Goal: Information Seeking & Learning: Learn about a topic

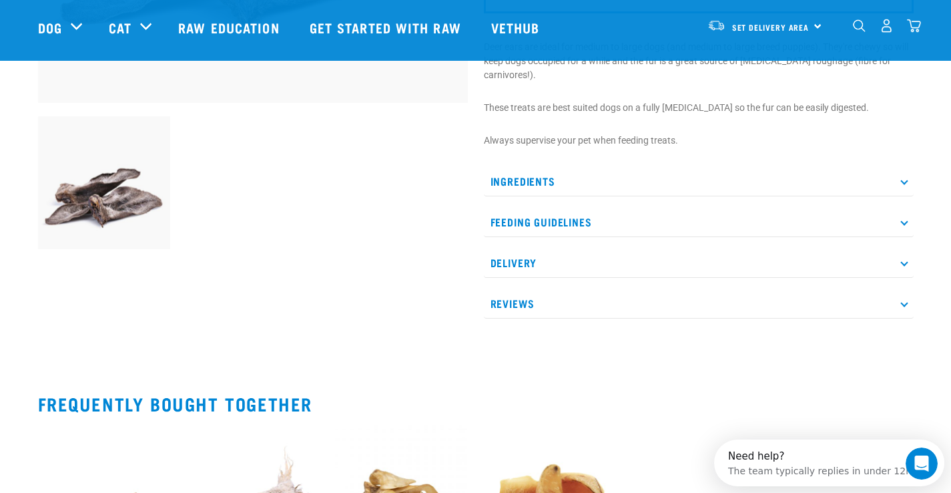
click at [903, 220] on icon at bounding box center [903, 221] width 7 height 7
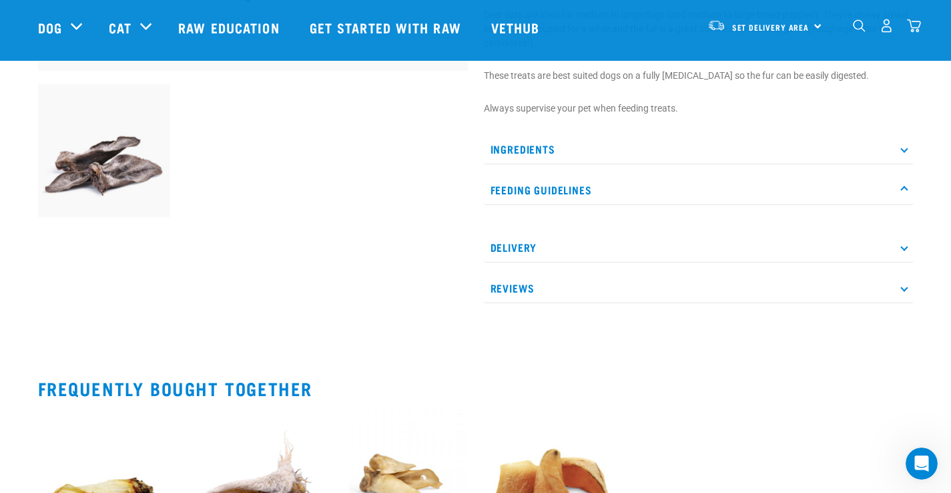
scroll to position [376, 0]
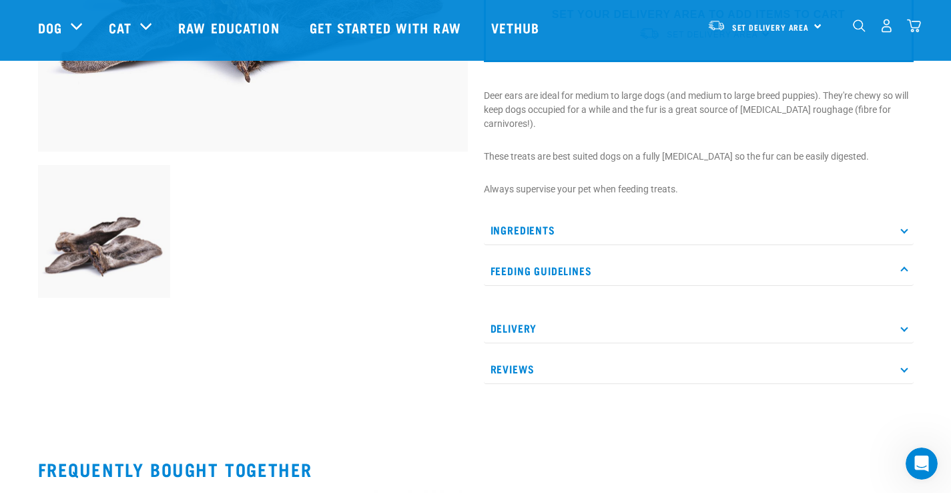
click at [906, 224] on p "Ingredients" at bounding box center [699, 230] width 430 height 30
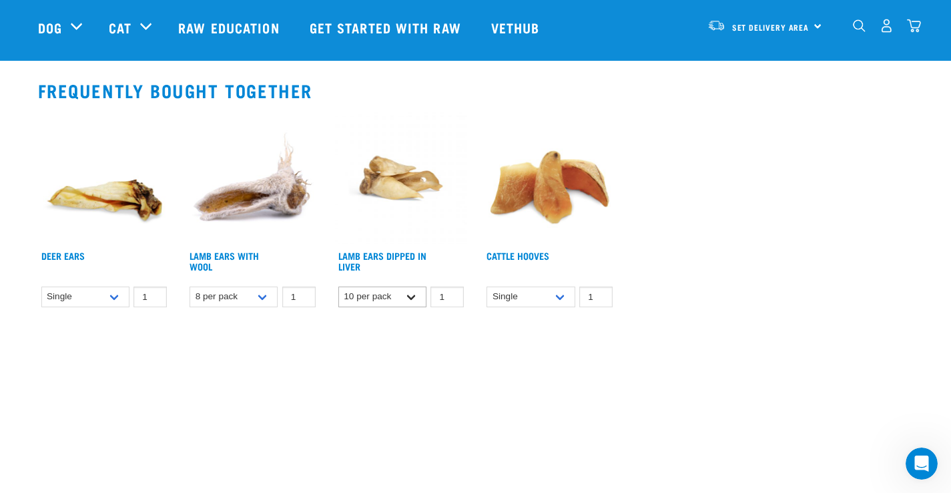
scroll to position [796, 0]
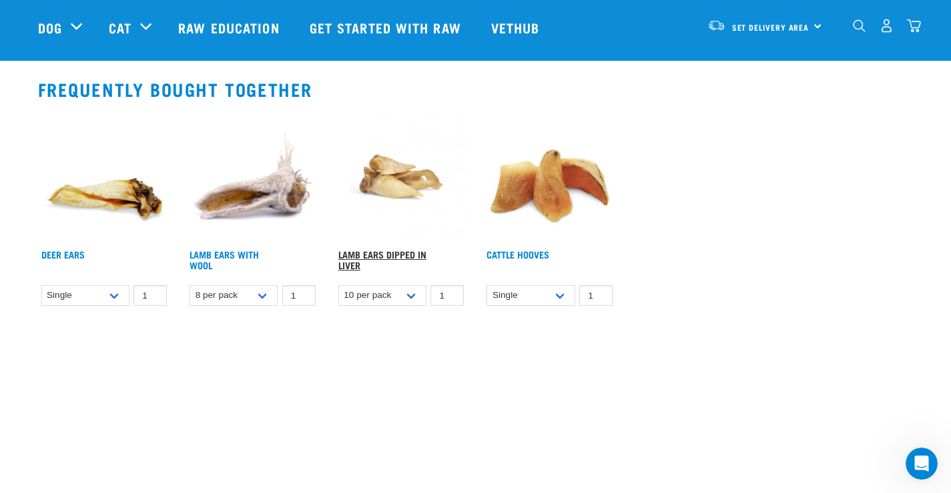
click at [386, 252] on link "Lamb Ears Dipped in Liver" at bounding box center [382, 259] width 88 height 15
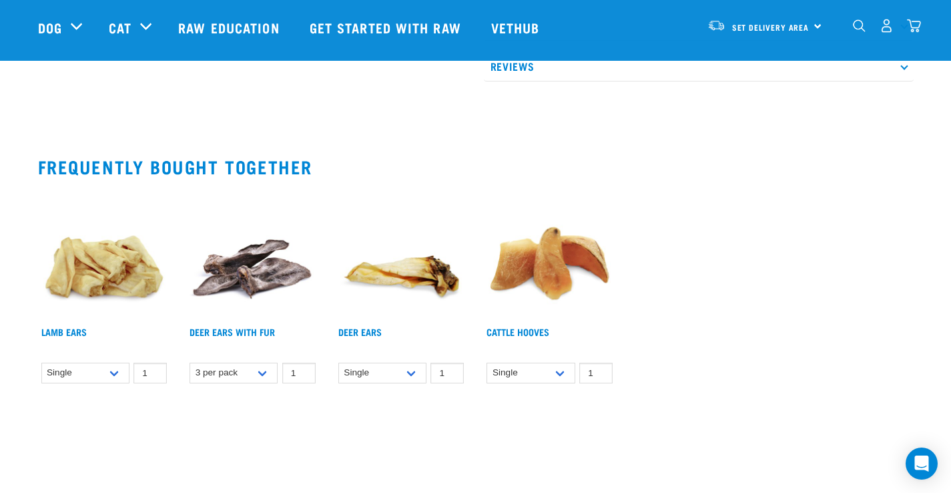
scroll to position [836, 0]
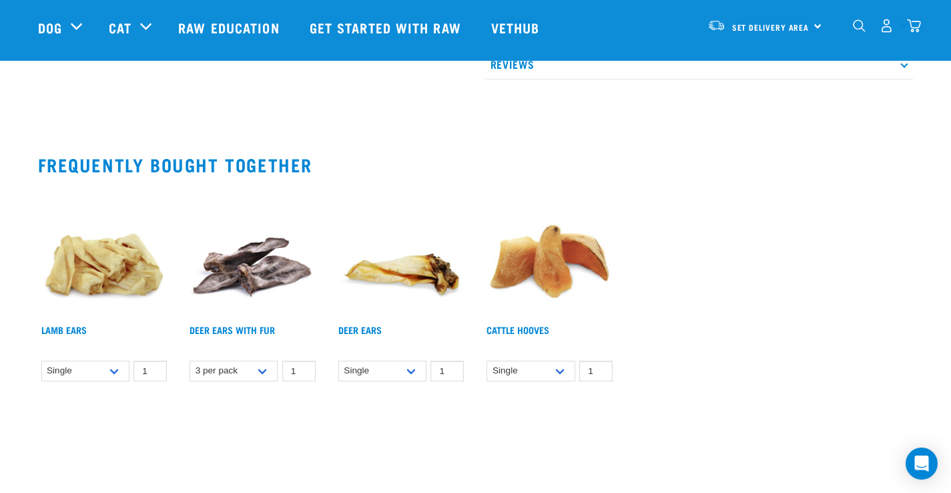
click at [252, 273] on img at bounding box center [252, 252] width 133 height 133
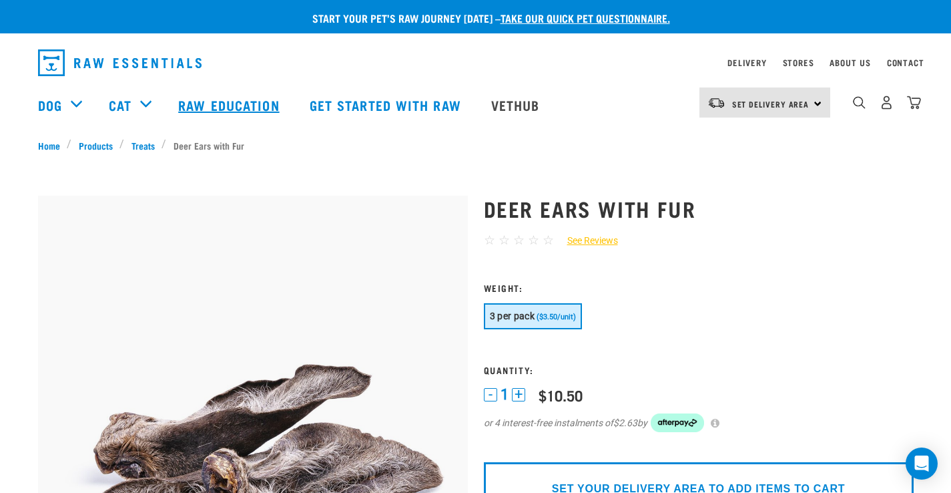
click at [240, 104] on link "Raw Education" at bounding box center [230, 104] width 131 height 53
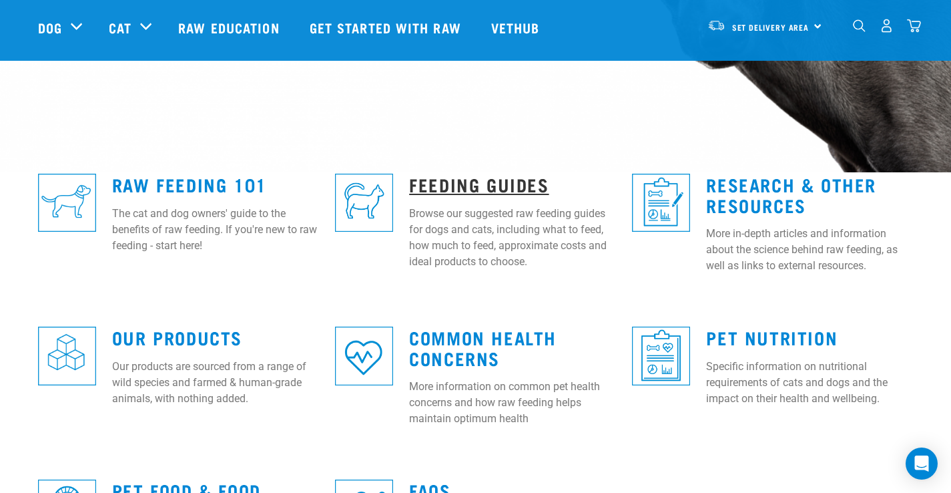
scroll to position [284, 0]
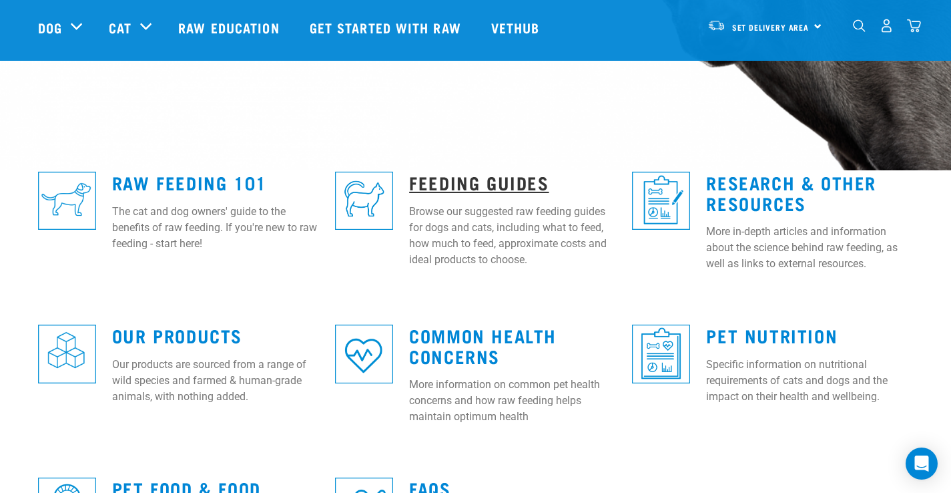
click at [457, 177] on link "Feeding Guides" at bounding box center [479, 182] width 140 height 10
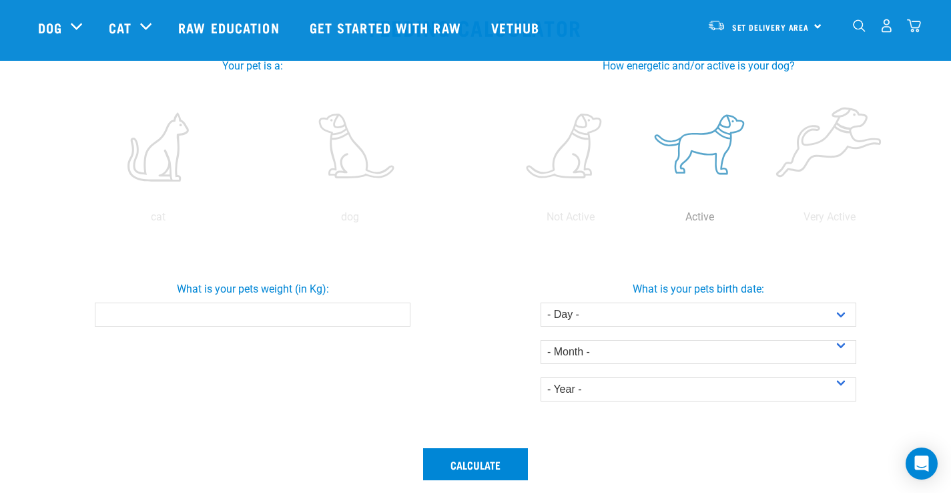
scroll to position [263, 0]
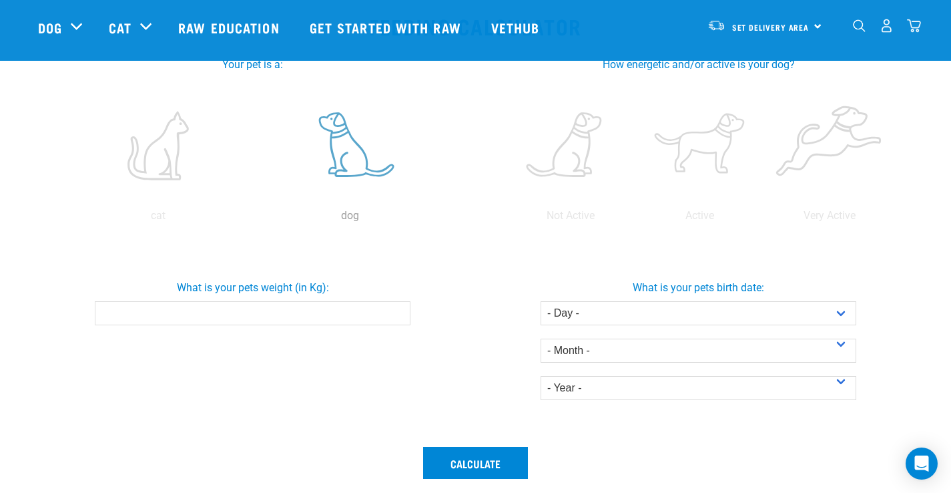
click at [356, 147] on label at bounding box center [350, 145] width 186 height 113
click at [254, 219] on input "radio" at bounding box center [254, 219] width 0 height 0
click at [711, 146] on label at bounding box center [700, 145] width 124 height 113
click at [635, 219] on input "radio" at bounding box center [635, 219] width 0 height 0
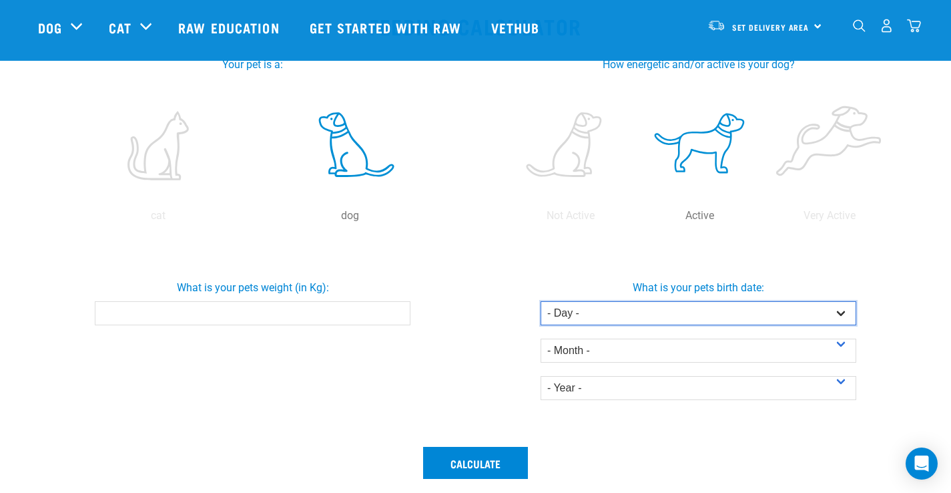
select select "26"
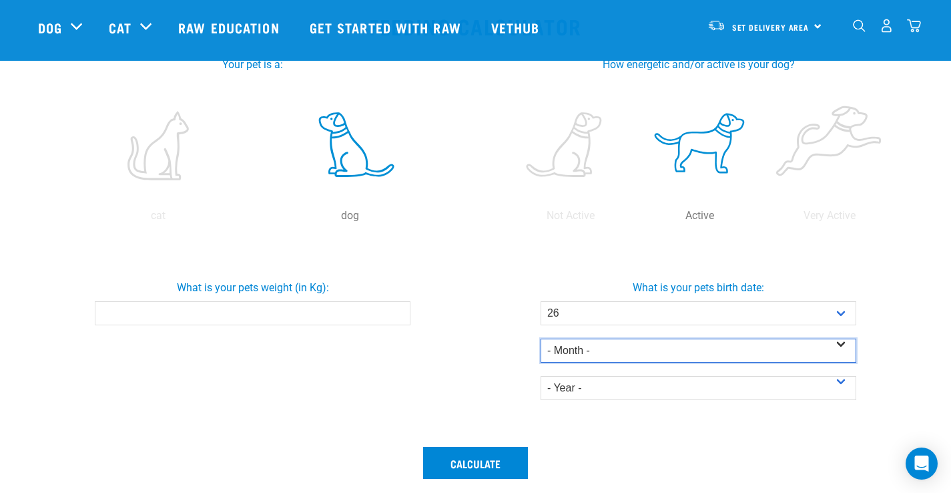
select select "June"
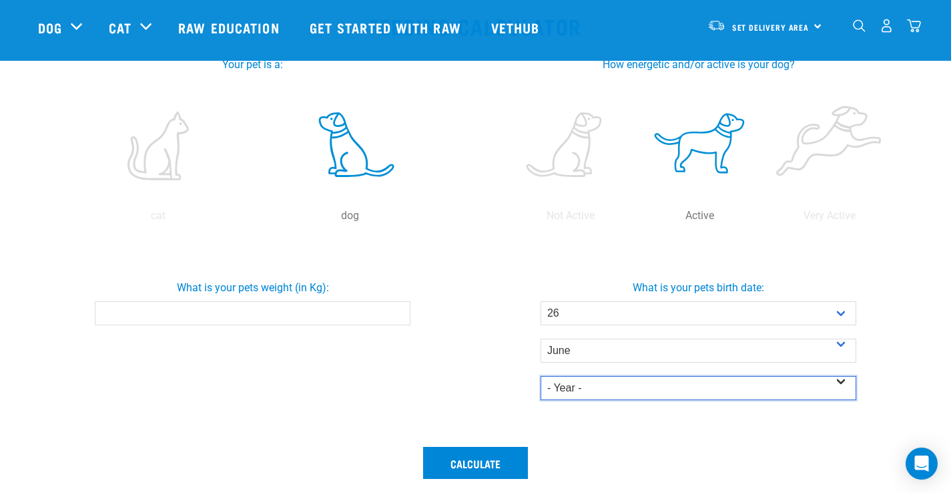
select select "2025"
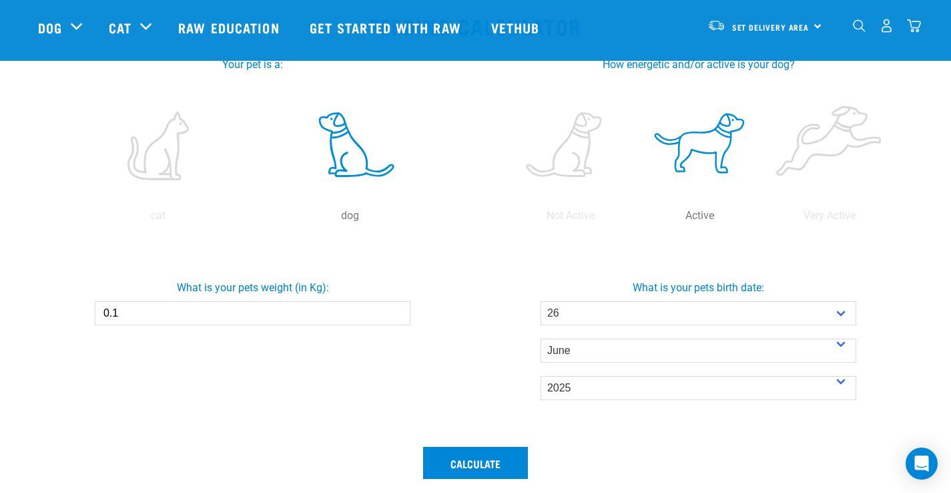
click at [396, 309] on input "0.1" at bounding box center [253, 313] width 316 height 24
click at [396, 309] on input "0.2" at bounding box center [253, 313] width 316 height 24
click at [396, 309] on input "0.3" at bounding box center [253, 313] width 316 height 24
click at [396, 309] on input "1" at bounding box center [253, 313] width 316 height 24
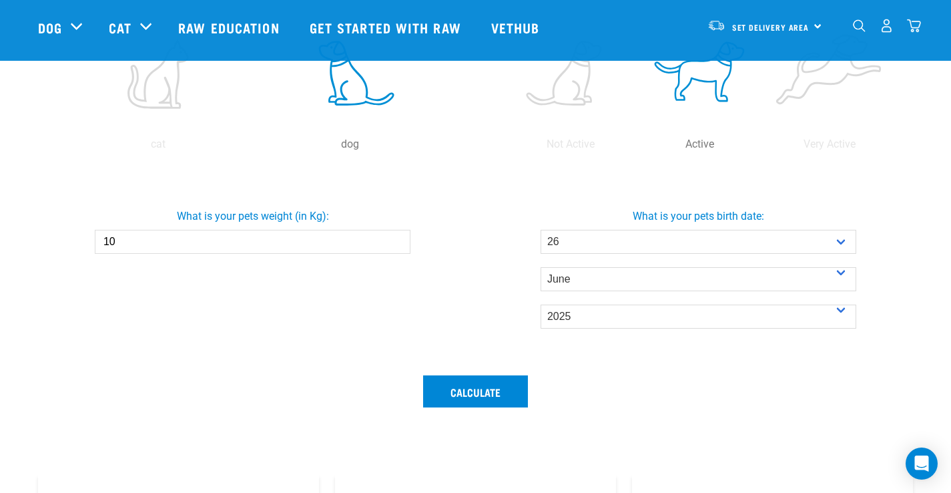
scroll to position [360, 0]
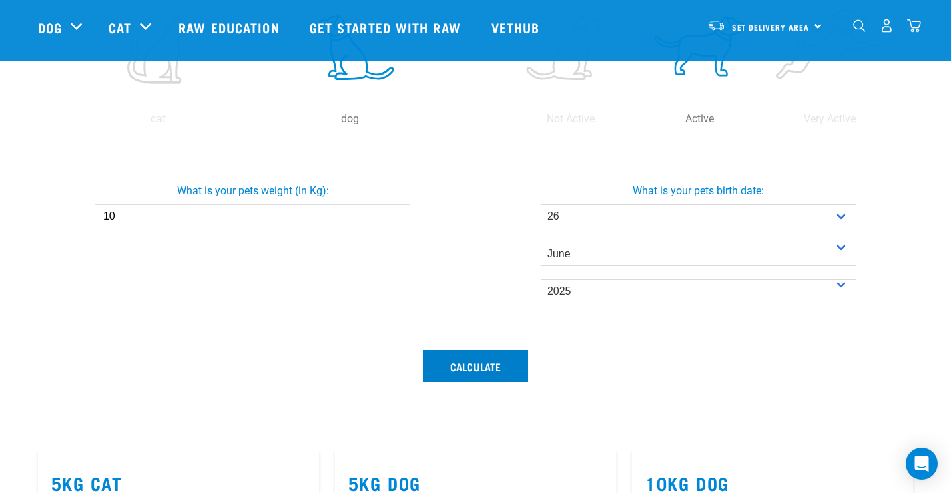
type input "10"
click at [439, 365] on button "Calculate" at bounding box center [475, 366] width 105 height 32
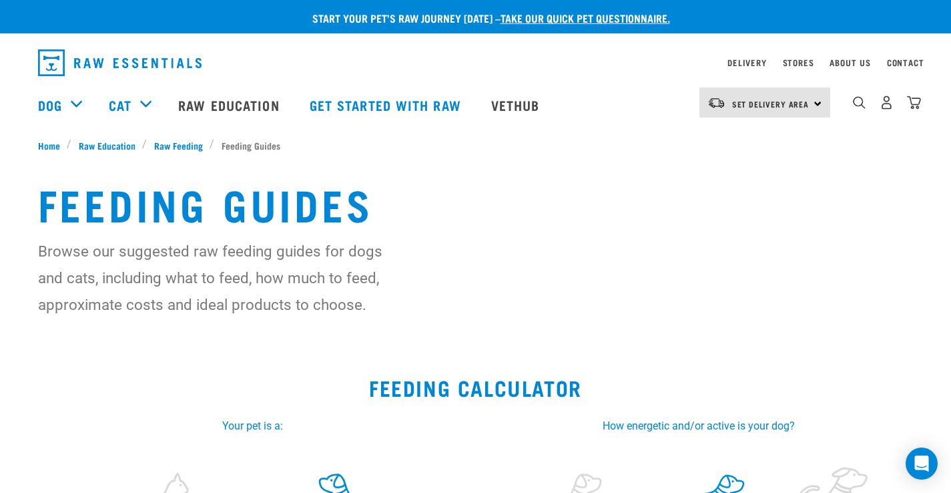
scroll to position [0, 0]
click at [158, 142] on span "Raw Feeding" at bounding box center [178, 145] width 49 height 14
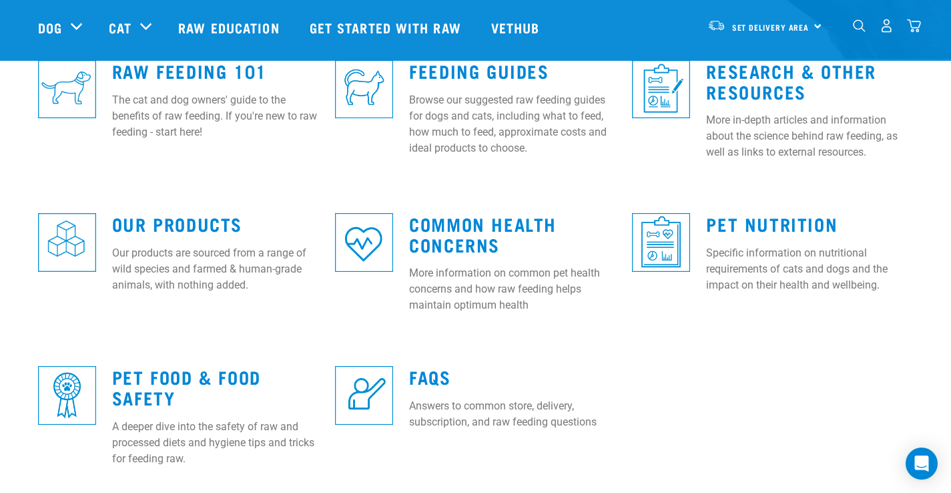
scroll to position [396, 0]
click at [466, 224] on link "Common Health Concerns" at bounding box center [483, 233] width 148 height 31
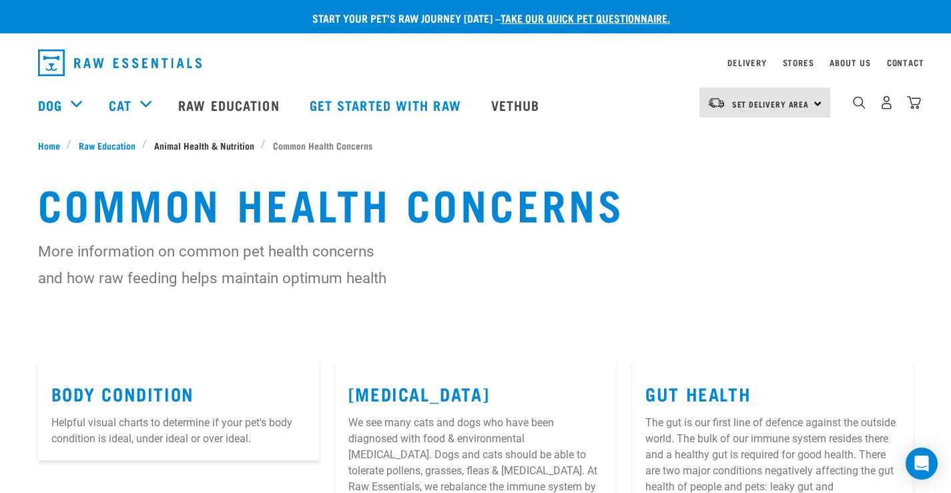
click at [172, 142] on span "Animal Health & Nutrition" at bounding box center [204, 145] width 100 height 14
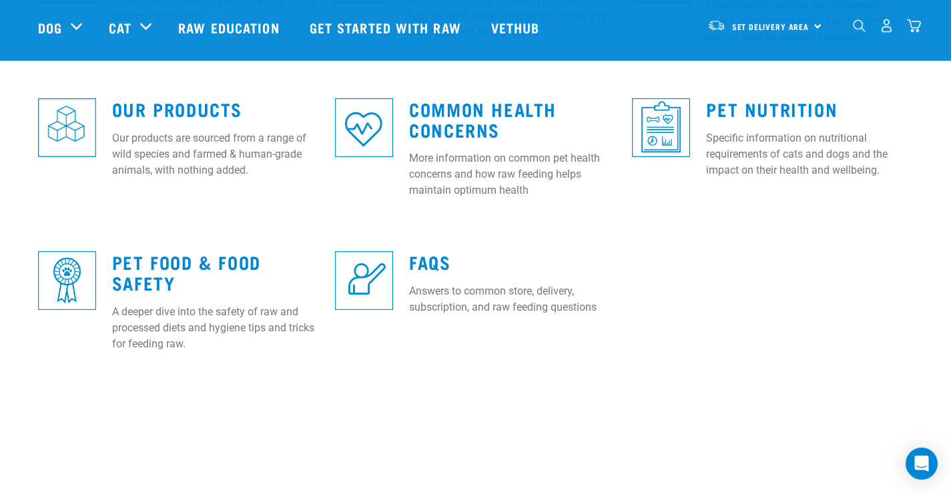
scroll to position [462, 0]
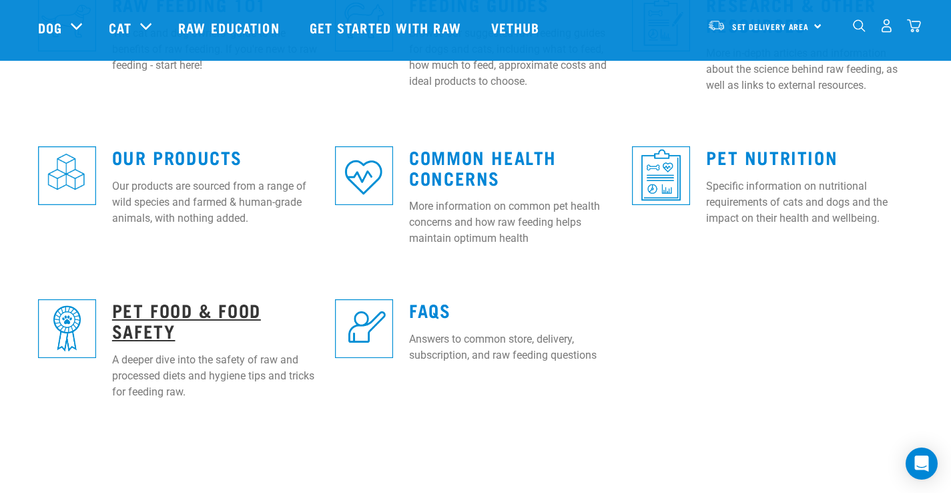
click at [144, 330] on link "Pet Food & Food Safety" at bounding box center [186, 319] width 149 height 31
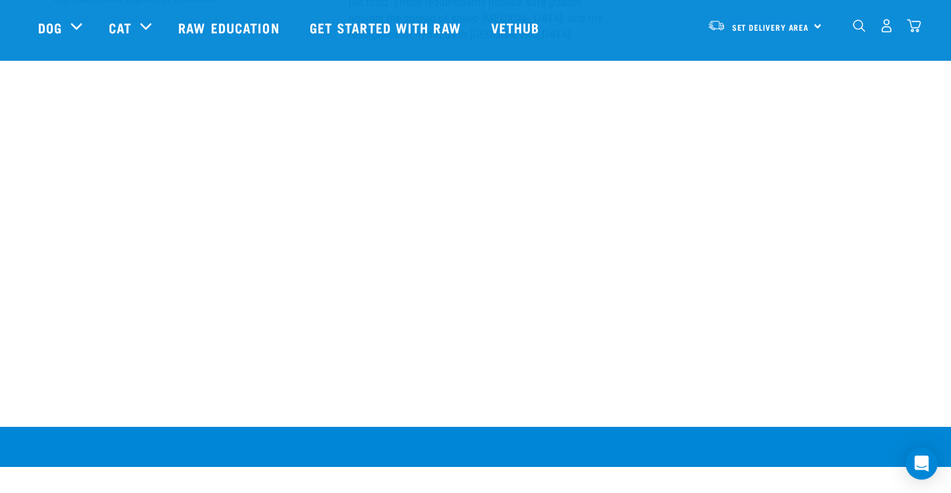
scroll to position [1178, 0]
